Goal: Task Accomplishment & Management: Manage account settings

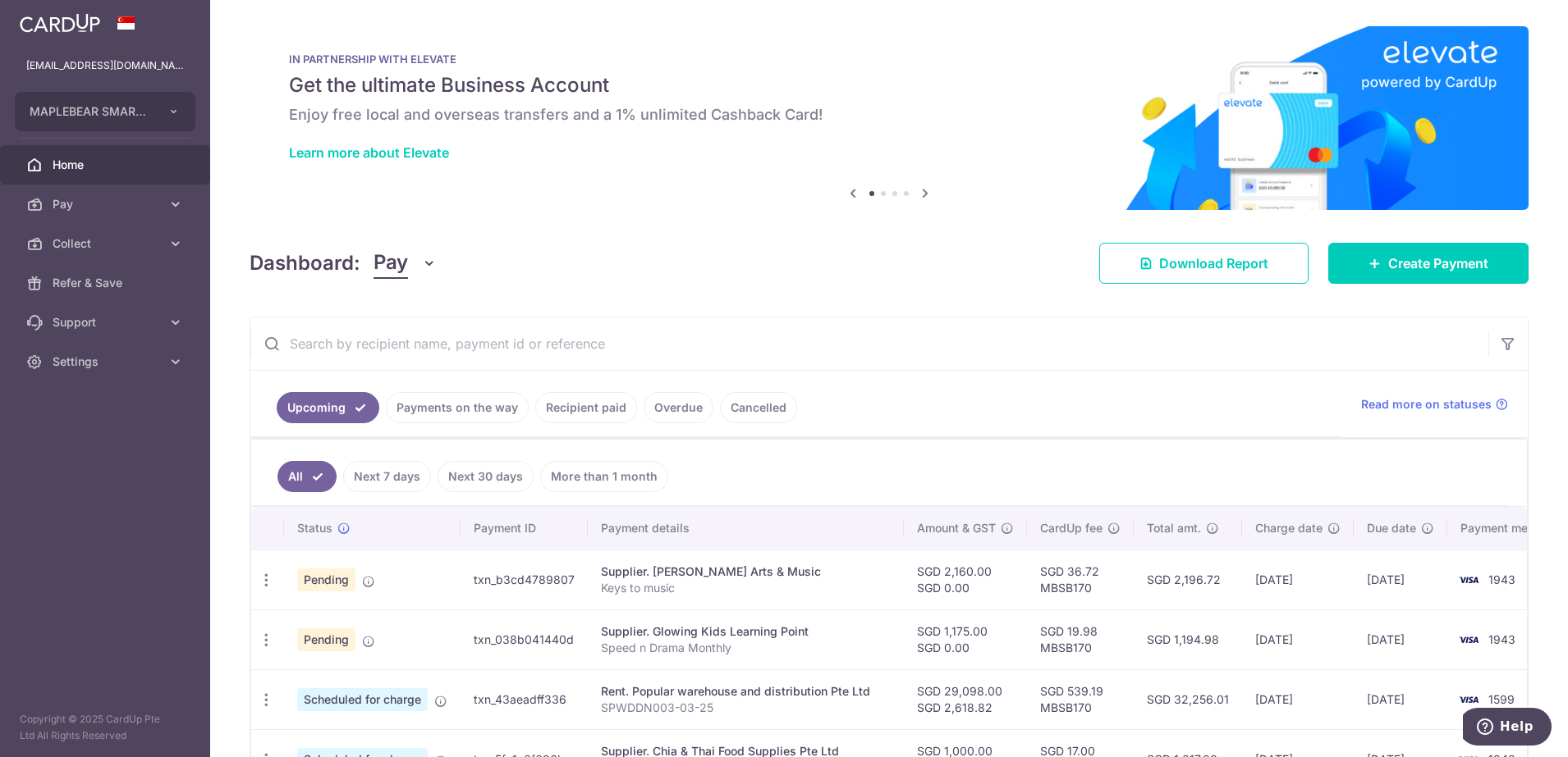
click at [441, 406] on link "Payments on the way" at bounding box center [457, 407] width 143 height 31
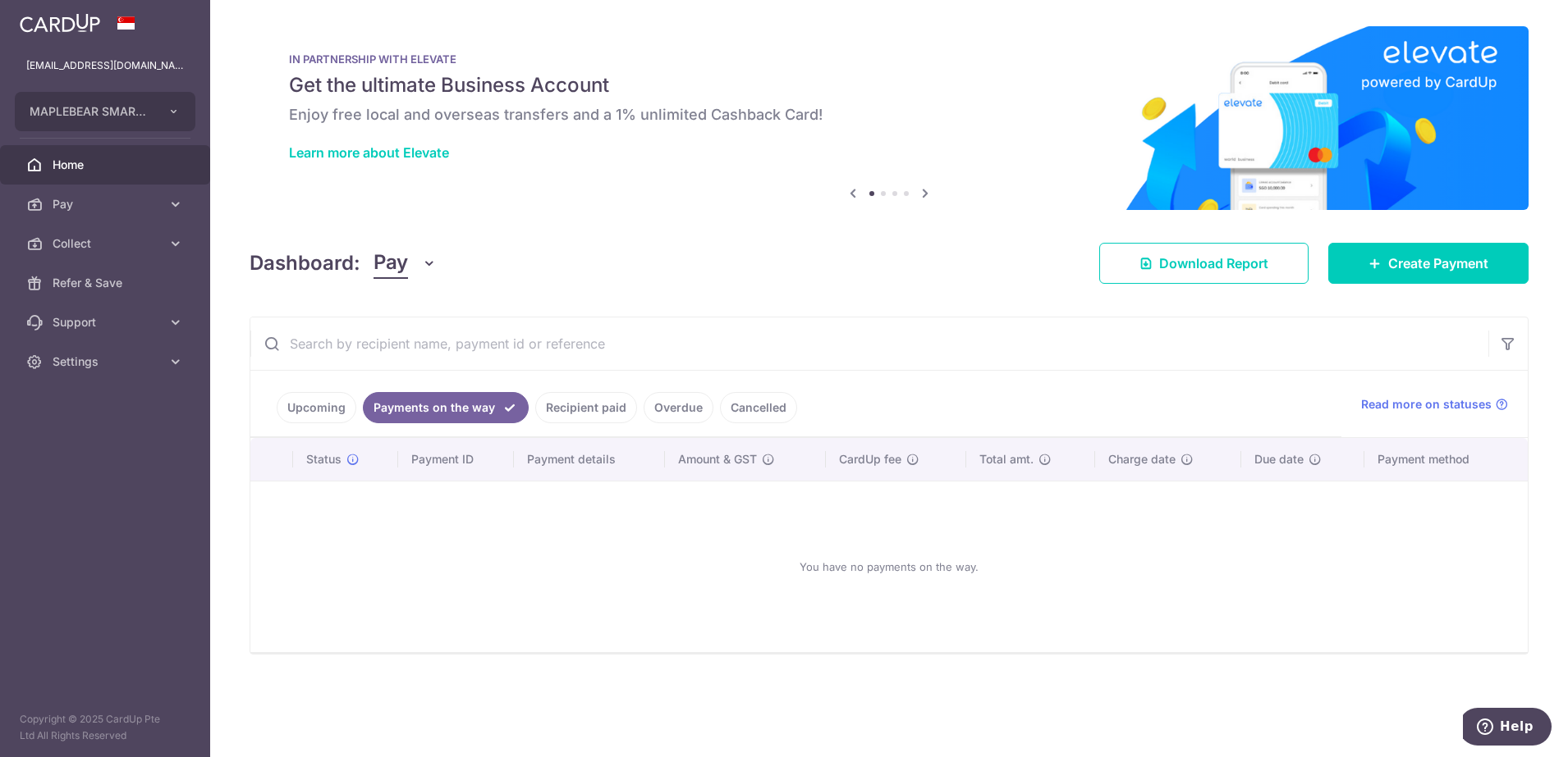
click at [597, 413] on link "Recipient paid" at bounding box center [586, 407] width 102 height 31
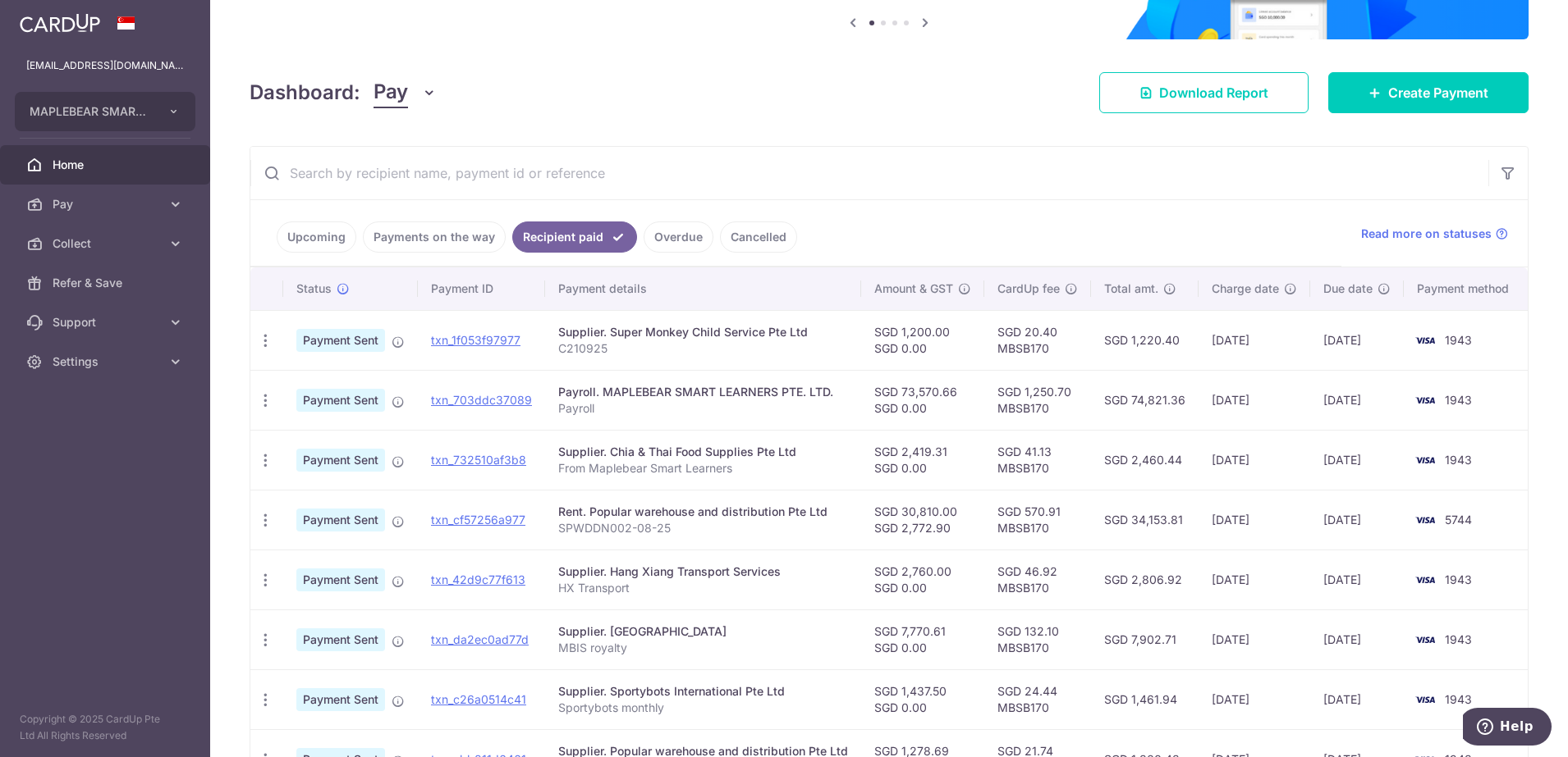
scroll to position [307, 0]
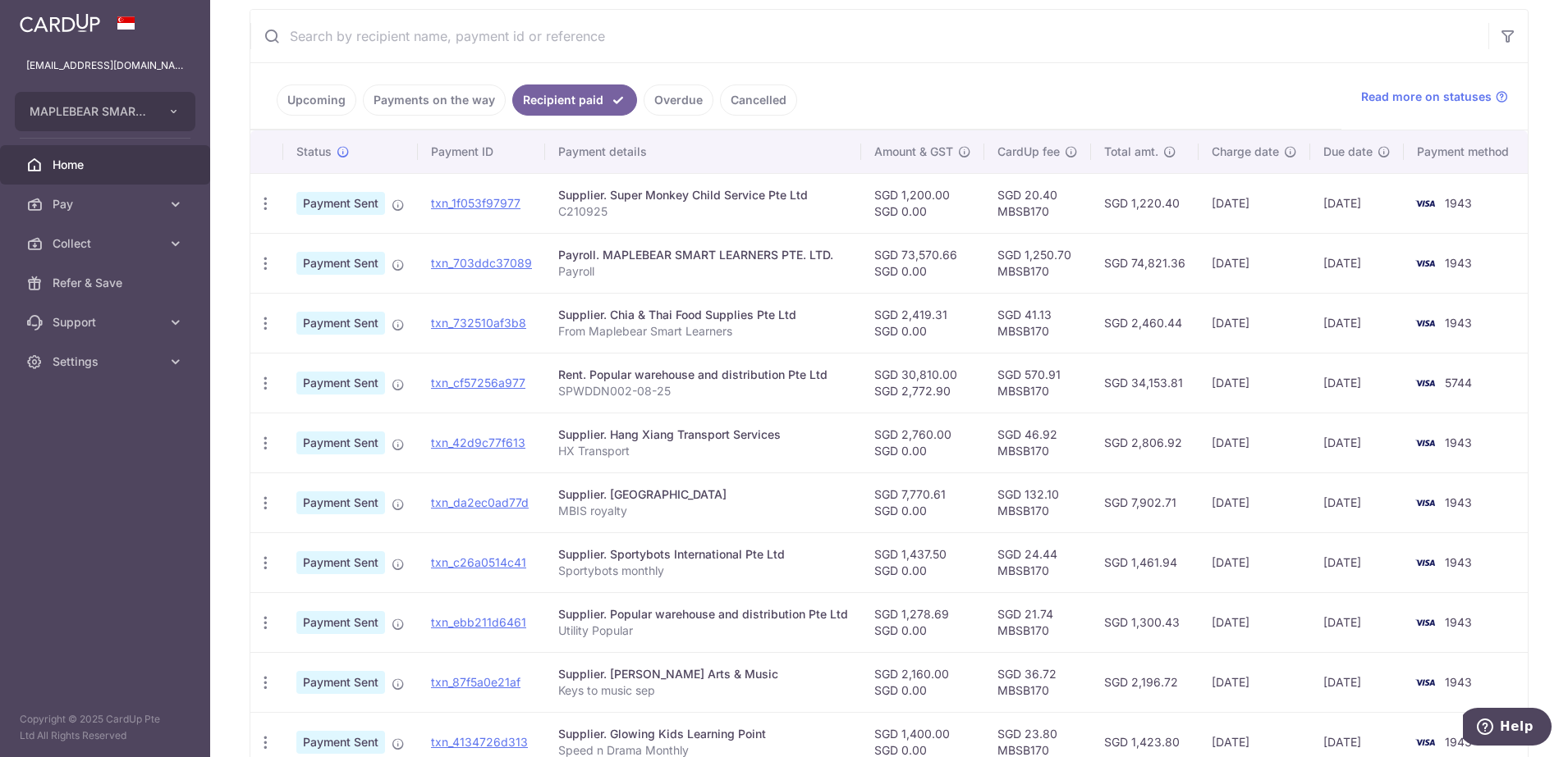
click at [106, 161] on span "Home" at bounding box center [106, 165] width 108 height 17
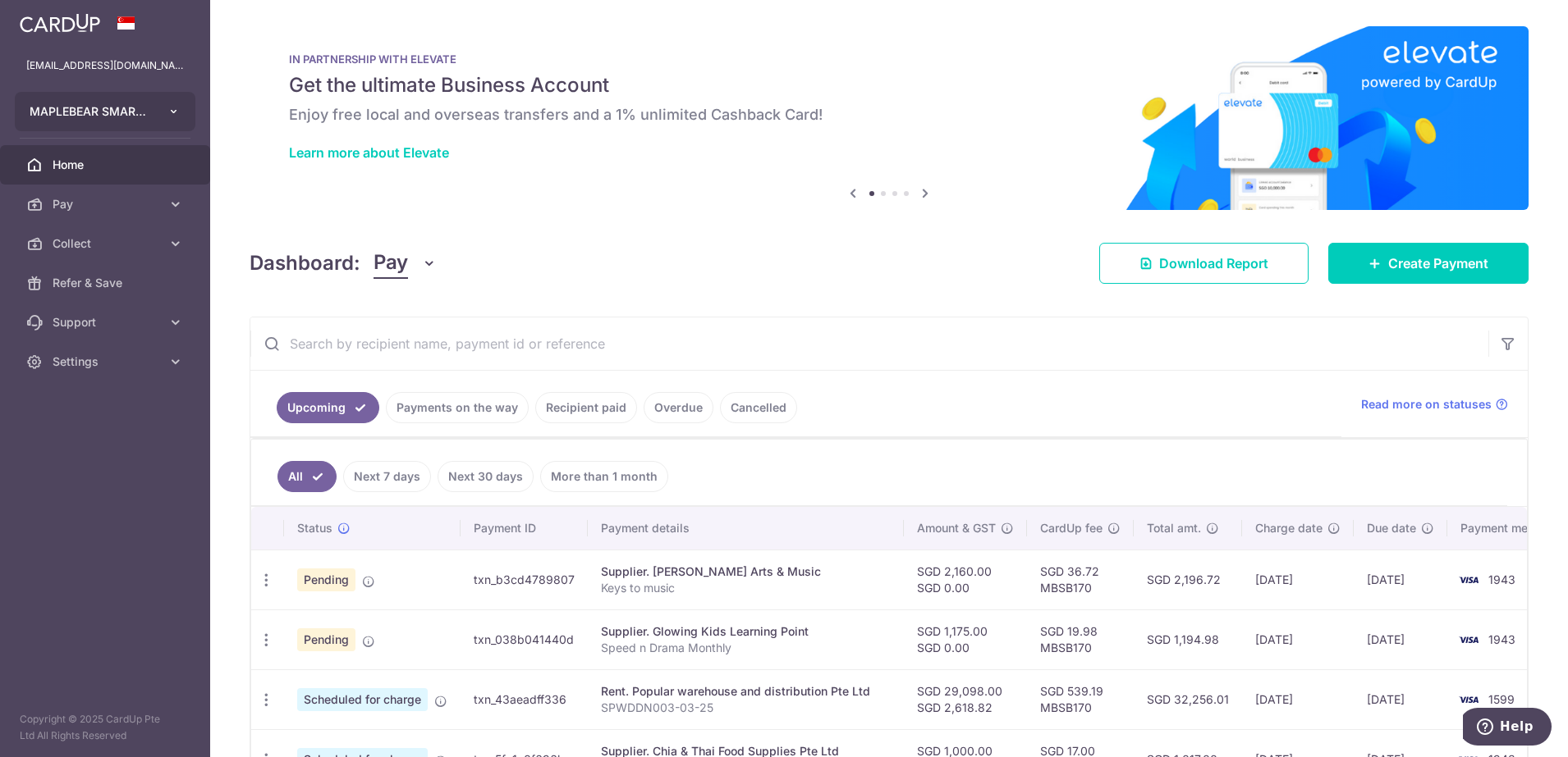
click at [149, 102] on button "MAPLEBEAR SMART LEARNERS PTE. LTD. MAPLEBEAR SMART LEARNERS PTE. LTD." at bounding box center [105, 111] width 181 height 39
click at [143, 107] on span "MAPLEBEAR SMART LEARNERS PTE. LTD." at bounding box center [90, 112] width 121 height 17
click at [136, 119] on span "MAPLEBEAR SMART LEARNERS PTE. LTD." at bounding box center [90, 112] width 121 height 17
click at [165, 118] on button "MAPLEBEAR SMART LEARNERS PTE. LTD." at bounding box center [105, 111] width 181 height 39
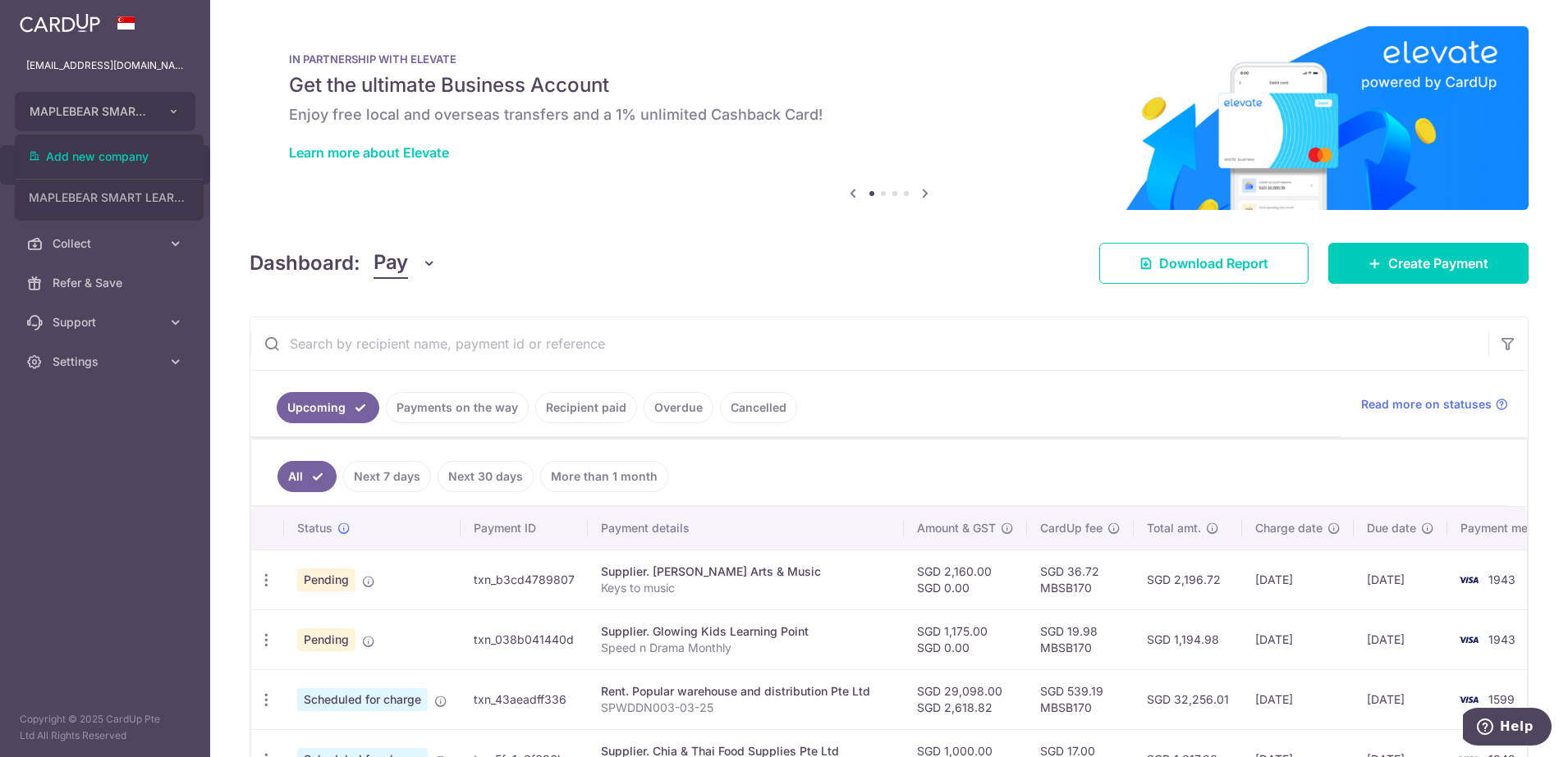
click at [91, 440] on aside "maggieyeo@maplebear.sg MAPLEBEAR SMART LEARNERS PTE. LTD. Add new company MAPLE…" at bounding box center [105, 378] width 210 height 757
click at [138, 63] on p "[EMAIL_ADDRESS][DOMAIN_NAME]" at bounding box center [106, 66] width 158 height 17
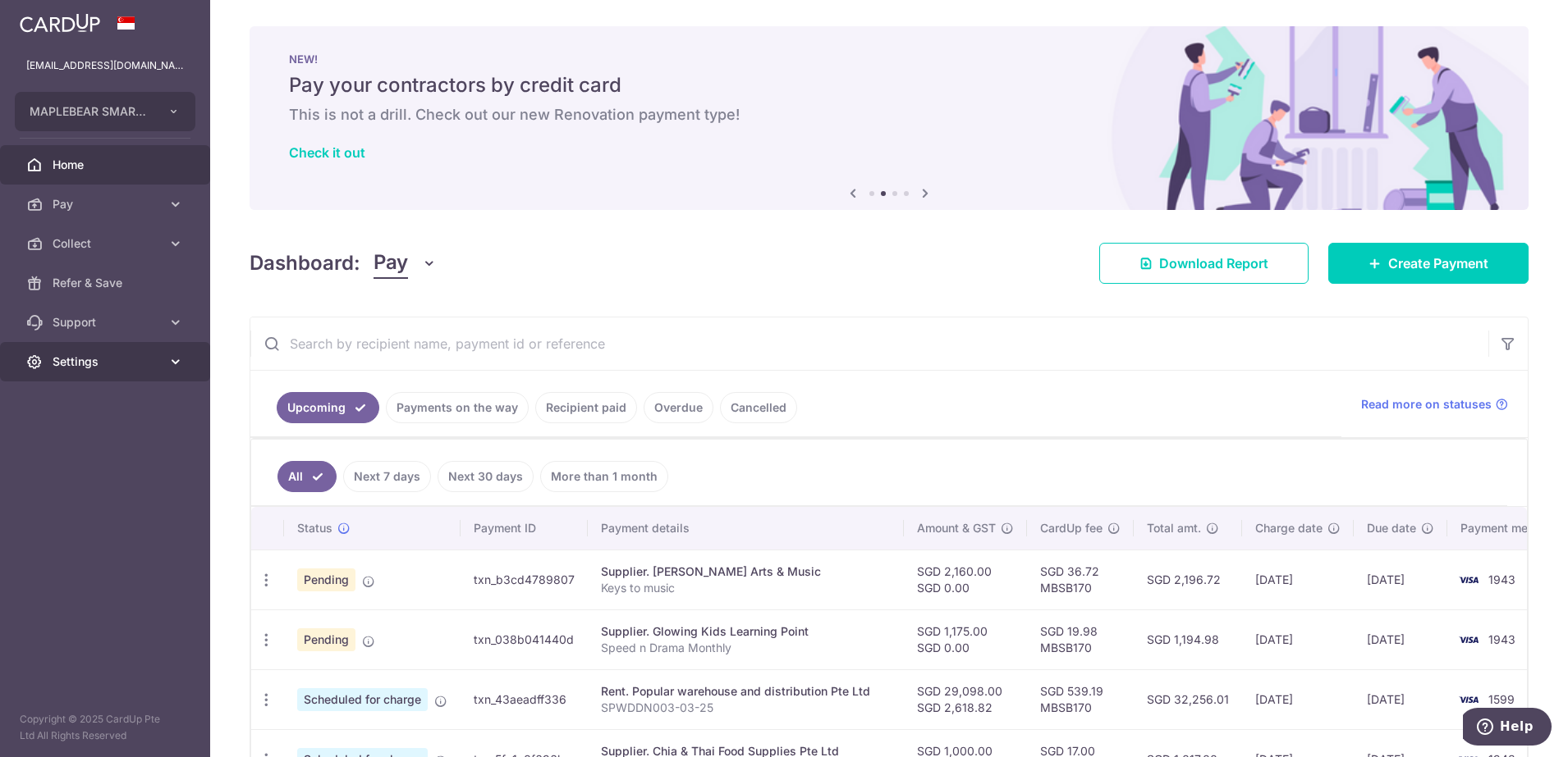
click at [87, 360] on span "Settings" at bounding box center [106, 362] width 108 height 17
click at [80, 432] on span "Logout" at bounding box center [106, 440] width 108 height 17
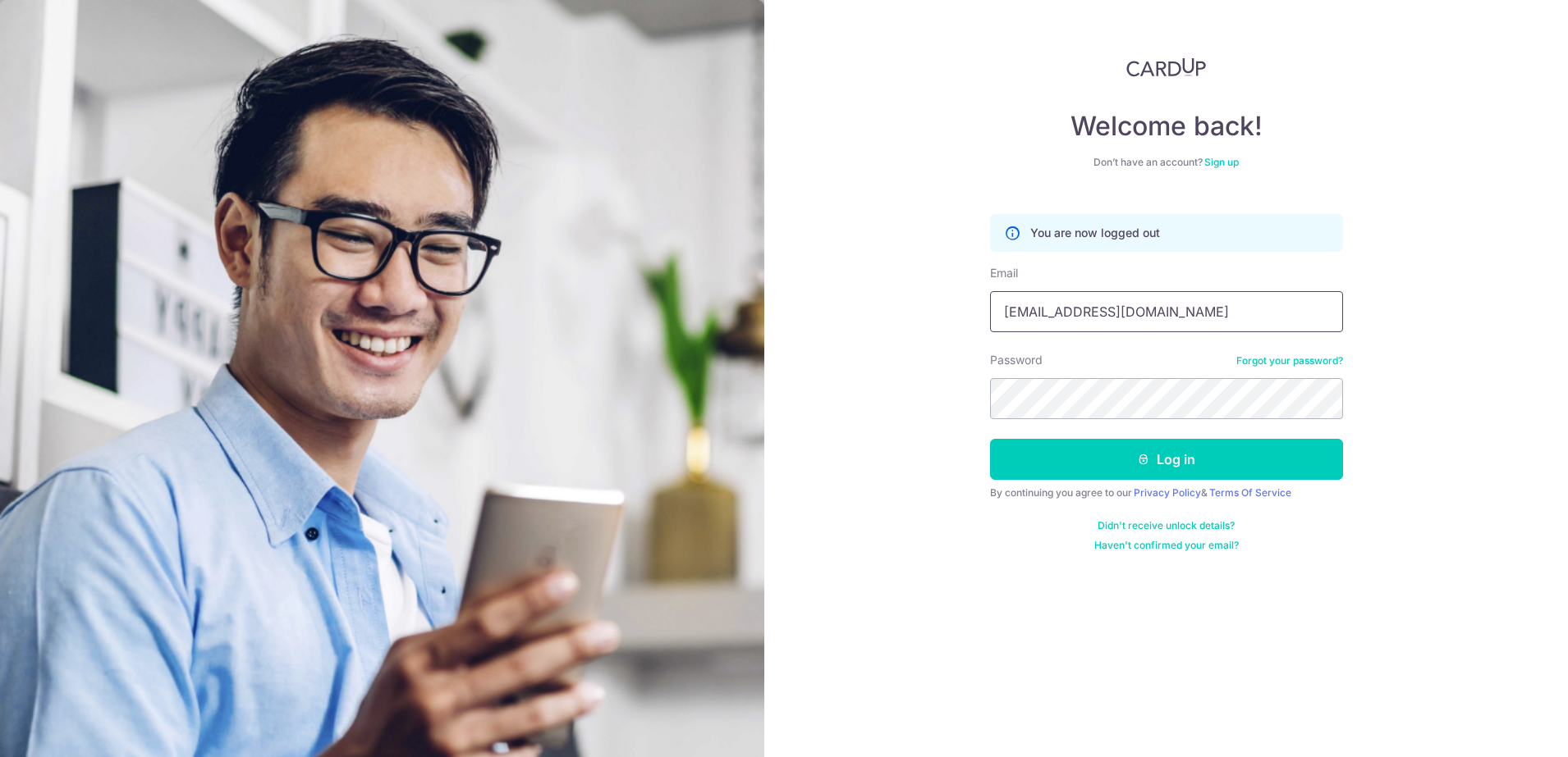
click at [1197, 318] on input "maggieyeo@maplebear.sg" at bounding box center [1166, 311] width 353 height 41
type input "[EMAIL_ADDRESS][DOMAIN_NAME]"
click at [1118, 456] on button "Log in" at bounding box center [1166, 459] width 353 height 41
